Goal: Task Accomplishment & Management: Manage account settings

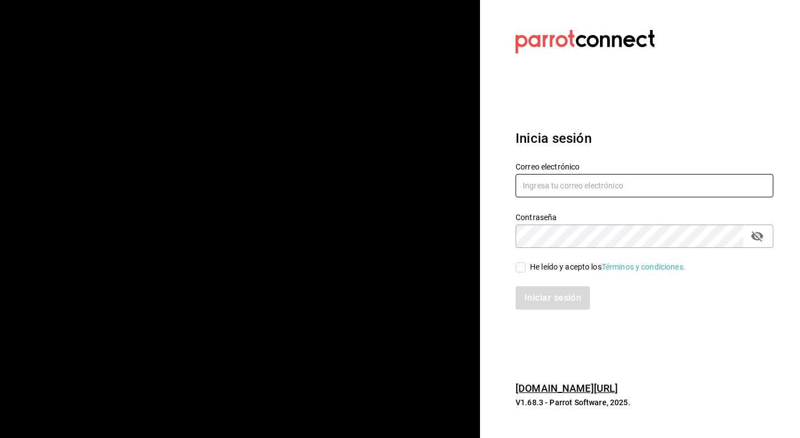
click at [591, 186] on input "text" at bounding box center [644, 185] width 258 height 23
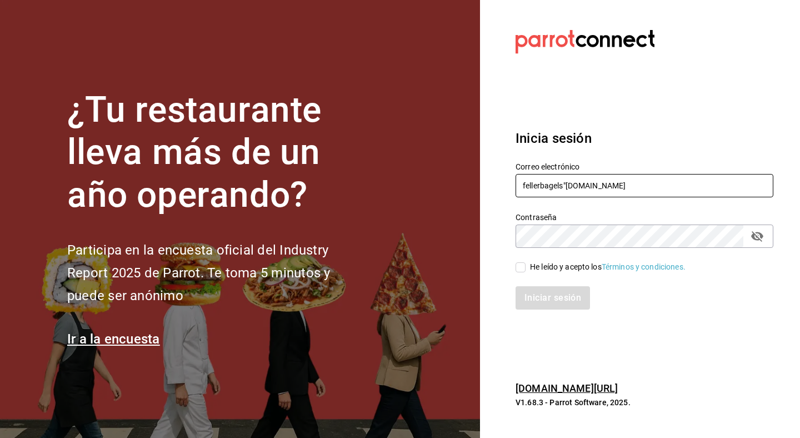
click at [567, 183] on input "fellerbagels"[DOMAIN_NAME]" at bounding box center [644, 185] width 258 height 23
type input "[EMAIL_ADDRESS][DOMAIN_NAME]"
click at [760, 244] on button "passwordField" at bounding box center [756, 236] width 19 height 19
click at [520, 268] on input "He leído y acepto los Términos y condiciones." at bounding box center [520, 267] width 10 height 10
checkbox input "true"
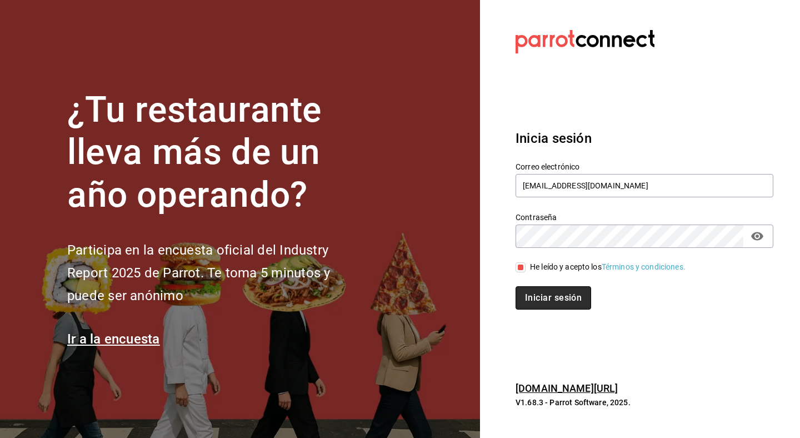
click at [536, 294] on button "Iniciar sesión" at bounding box center [553, 297] width 76 height 23
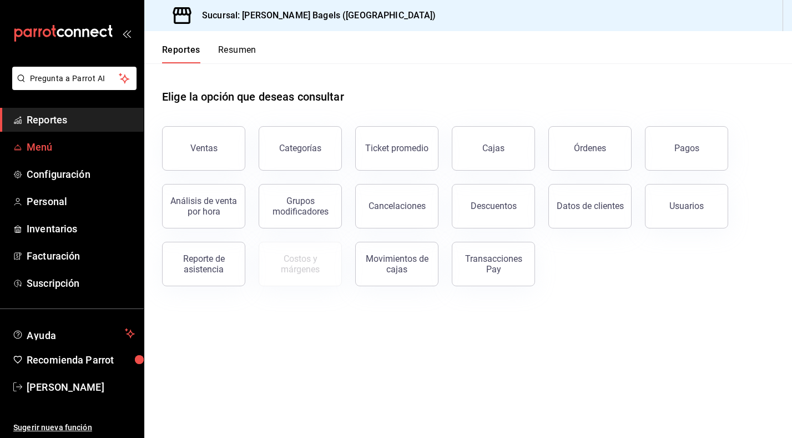
click at [92, 140] on span "Menú" at bounding box center [81, 146] width 108 height 15
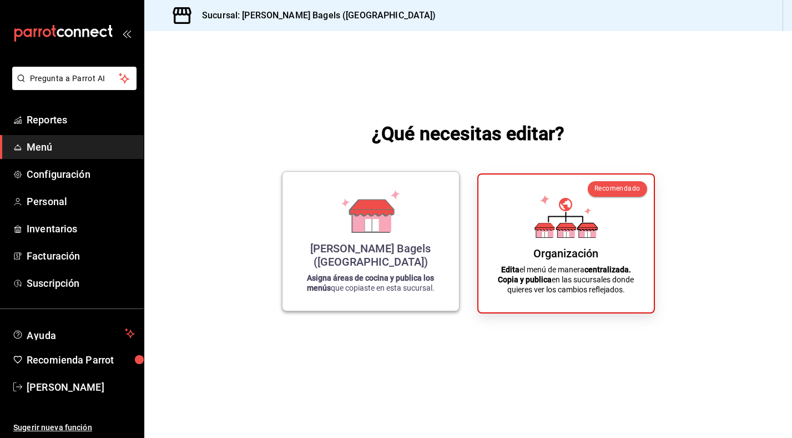
click at [408, 193] on div "Feller Bagels (Chihuahua) Asigna áreas de cocina y publica los menús que copias…" at bounding box center [371, 240] width 150 height 121
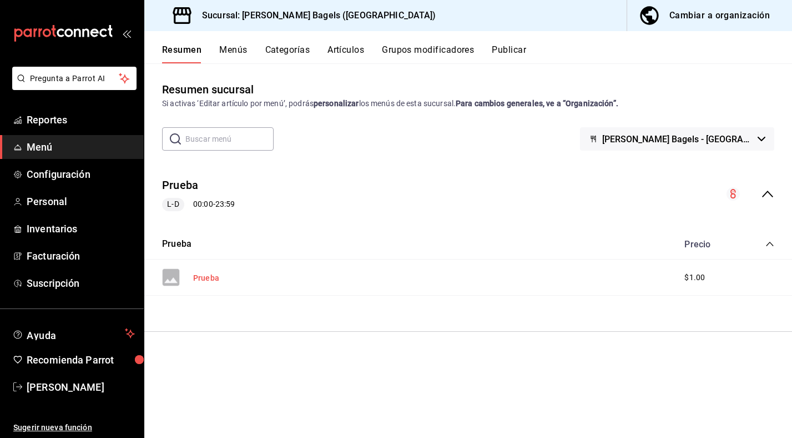
click at [209, 280] on button "Prueba" at bounding box center [206, 277] width 26 height 11
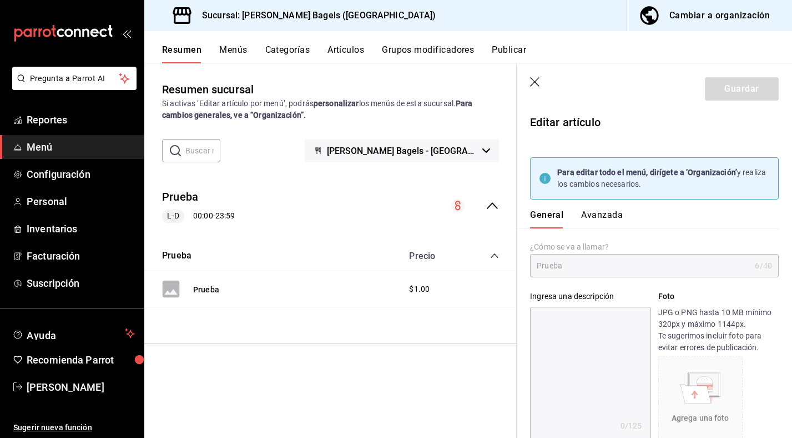
click at [536, 81] on icon "button" at bounding box center [534, 81] width 9 height 9
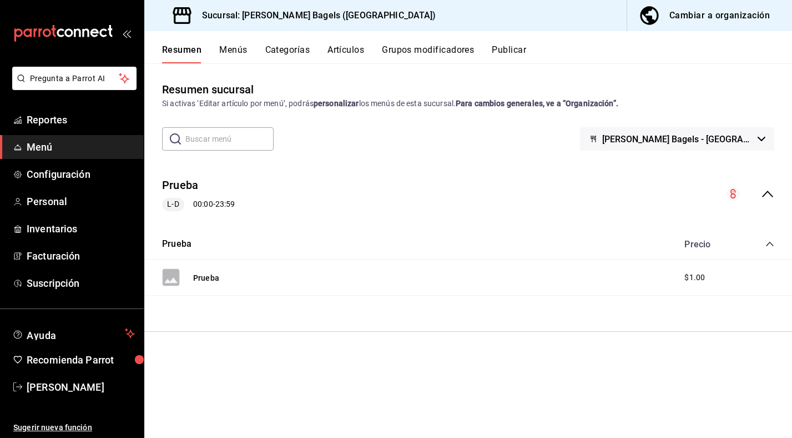
click at [240, 47] on button "Menús" at bounding box center [233, 53] width 28 height 19
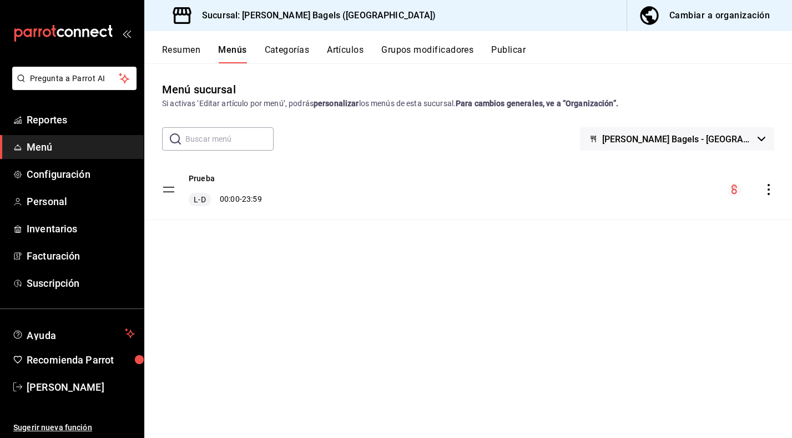
click at [200, 200] on span "L-D" at bounding box center [200, 199] width 16 height 11
click at [736, 185] on icon "menu-maker-table" at bounding box center [735, 188] width 6 height 9
click at [768, 196] on div "Prueba L-D 00:00 - 23:59" at bounding box center [468, 189] width 648 height 60
click at [768, 191] on icon "actions" at bounding box center [768, 189] width 11 height 11
click at [551, 151] on div at bounding box center [396, 219] width 792 height 438
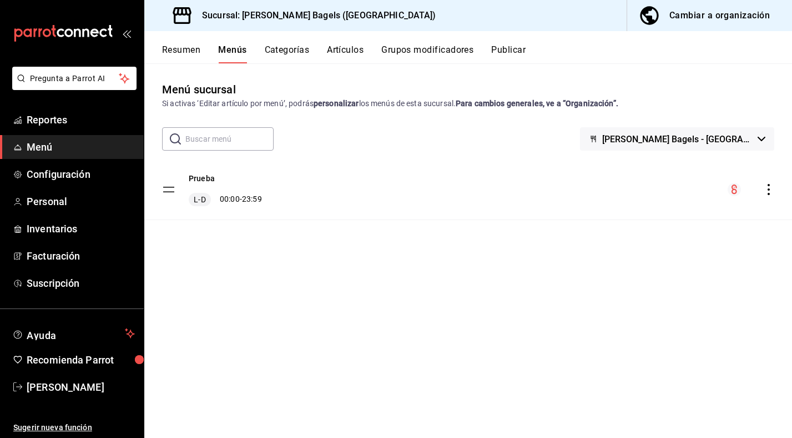
click at [752, 144] on button "Feller Bagels - Chihuahua" at bounding box center [677, 138] width 194 height 23
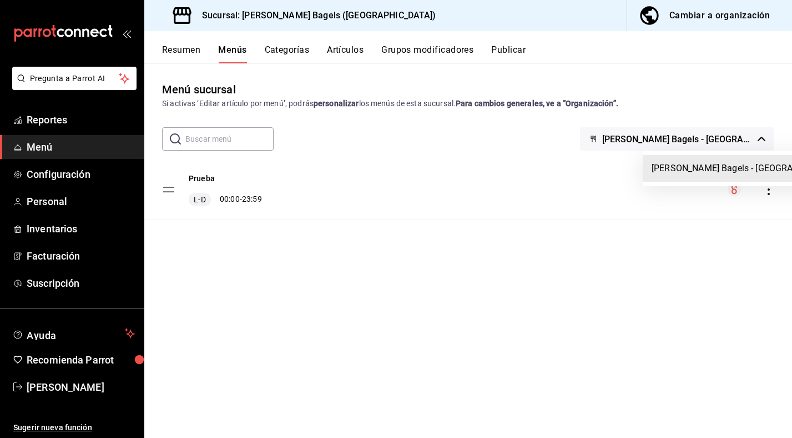
click at [752, 144] on div at bounding box center [396, 219] width 792 height 438
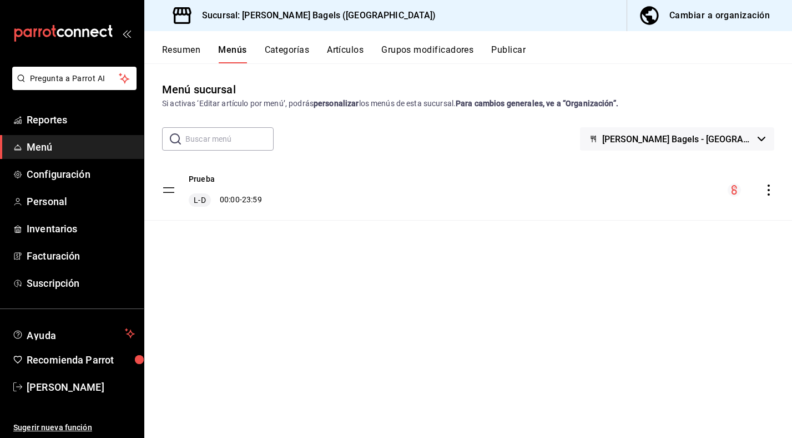
click at [172, 185] on tbody "Prueba L-D 00:00 - 23:59" at bounding box center [468, 189] width 648 height 61
click at [172, 188] on tbody "Prueba L-D 00:00 - 23:59" at bounding box center [468, 189] width 648 height 61
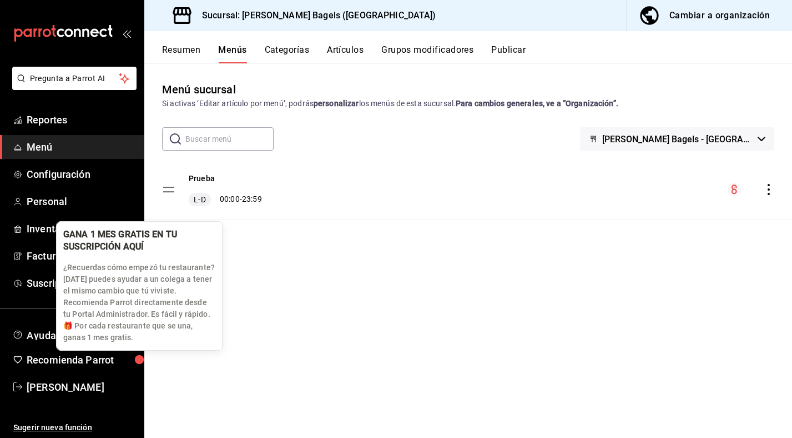
click at [140, 360] on div "button" at bounding box center [139, 359] width 9 height 9
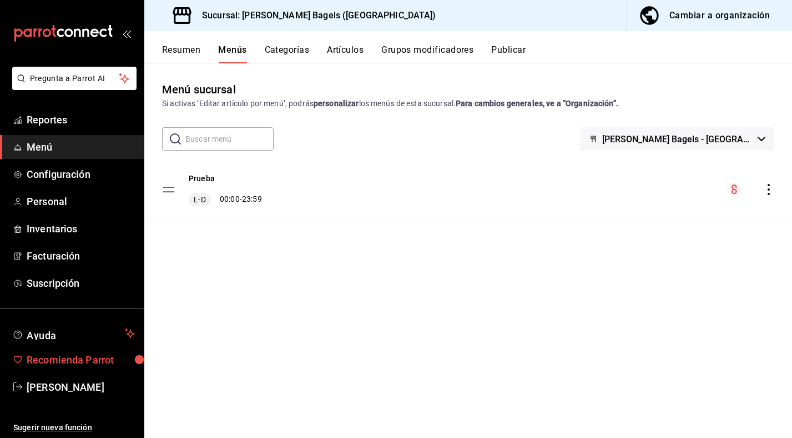
click at [102, 361] on span "Recomienda Parrot" at bounding box center [81, 359] width 108 height 15
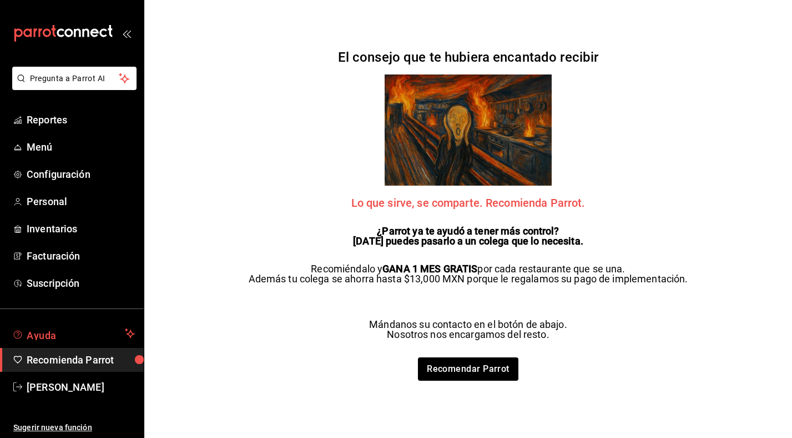
click at [93, 328] on span "Ayuda" at bounding box center [74, 332] width 94 height 13
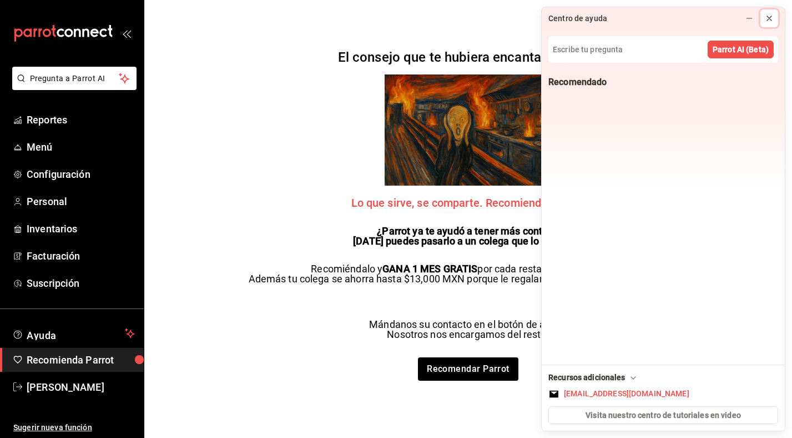
click at [776, 17] on button at bounding box center [770, 18] width 18 height 18
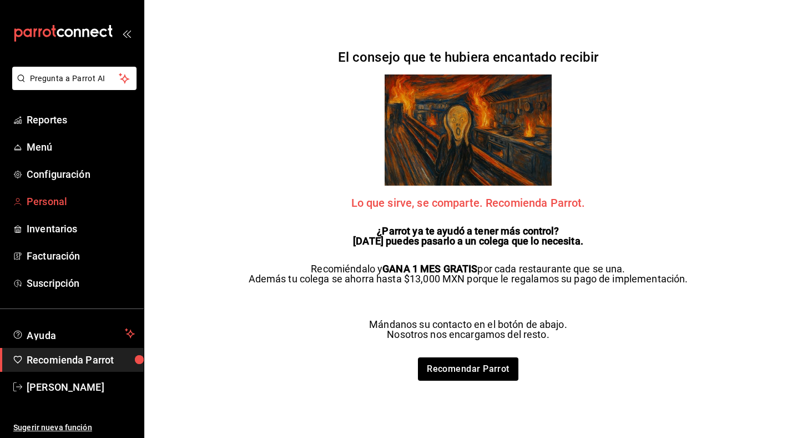
click at [78, 203] on span "Personal" at bounding box center [81, 201] width 108 height 15
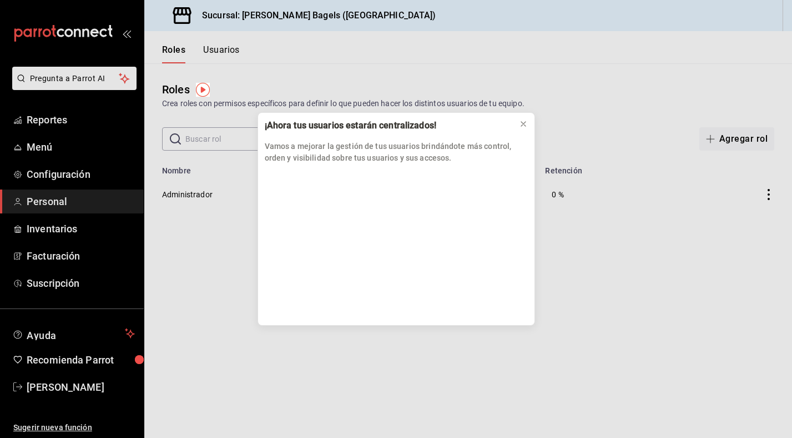
click at [74, 168] on div "¡Ahora tus usuarios estarán centralizados! Vamos a mejorar la gestión de tus us…" at bounding box center [396, 219] width 792 height 438
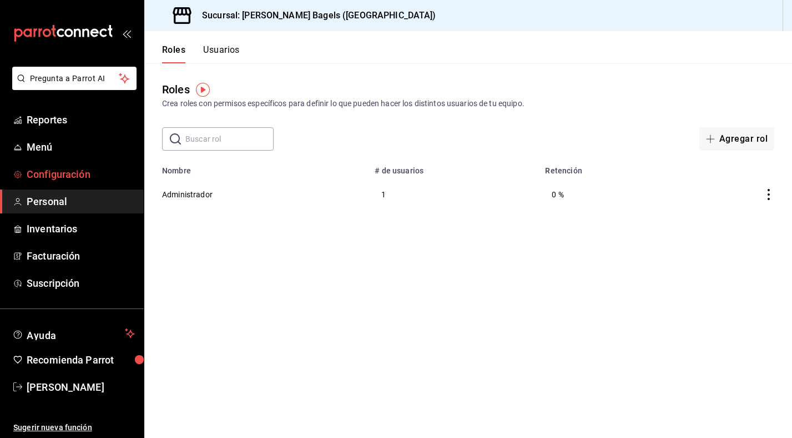
click at [76, 177] on span "Configuración" at bounding box center [81, 174] width 108 height 15
